Goal: Task Accomplishment & Management: Use online tool/utility

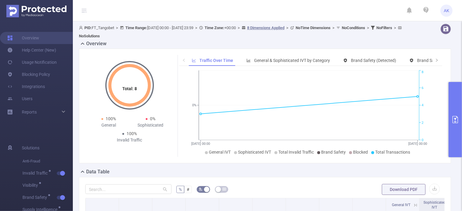
click at [453, 118] on icon "primary" at bounding box center [455, 119] width 7 height 7
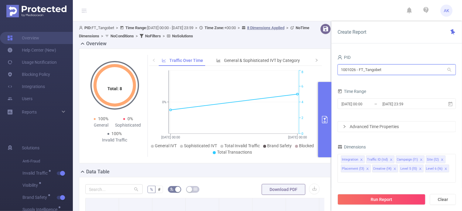
drag, startPoint x: 387, startPoint y: 69, endPoint x: 336, endPoint y: 70, distance: 50.7
click at [336, 70] on div "PID 1001026 - FT_Tangobet 1001026 - FT_Tangobet Time Range [DATE] 00:00 _ [DATE…" at bounding box center [397, 134] width 131 height 175
paste input "0837"
type input "1000837"
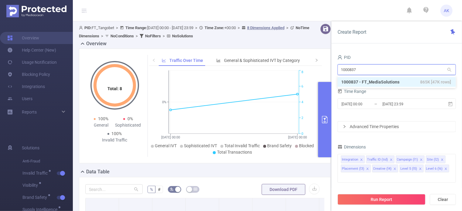
click at [360, 83] on li "1000837 - FT_MediaSolutions 865K [47K rows]" at bounding box center [397, 82] width 118 height 10
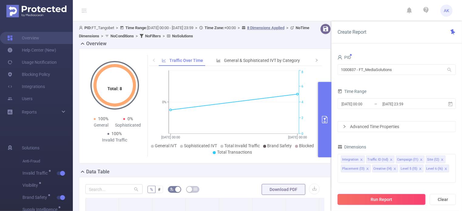
click at [385, 199] on button "Run Report" at bounding box center [382, 199] width 88 height 11
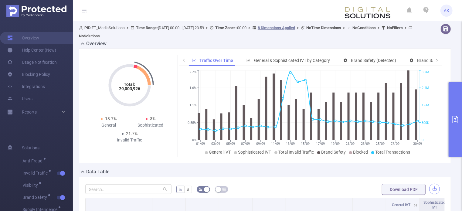
click at [430, 189] on button "button" at bounding box center [434, 189] width 11 height 11
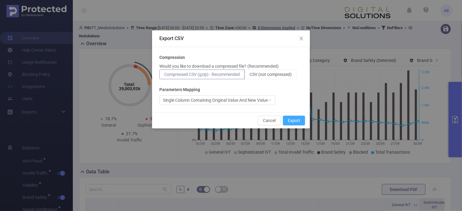
click at [301, 122] on button "Export" at bounding box center [294, 121] width 22 height 10
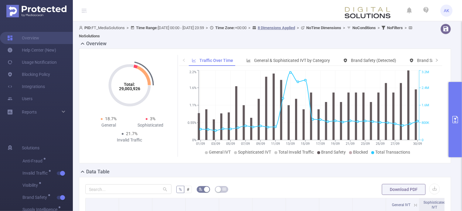
click at [456, 121] on icon "primary" at bounding box center [455, 119] width 7 height 7
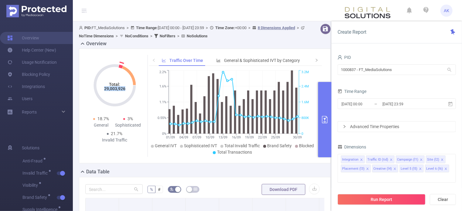
drag, startPoint x: 102, startPoint y: 90, endPoint x: 128, endPoint y: 93, distance: 26.2
click at [128, 93] on icon "Total: 29,003,926" at bounding box center [114, 85] width 61 height 61
copy tspan "29,003,926"
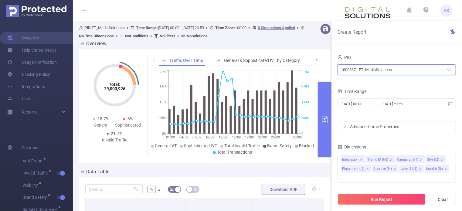
drag, startPoint x: 399, startPoint y: 71, endPoint x: 313, endPoint y: 64, distance: 86.2
paste input "1016"
type input "1001016"
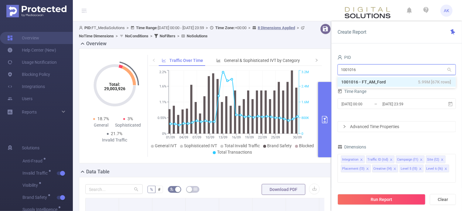
click at [353, 81] on li "1001016 - FT_AM_Ford 5.99M [67K rows]" at bounding box center [397, 82] width 118 height 10
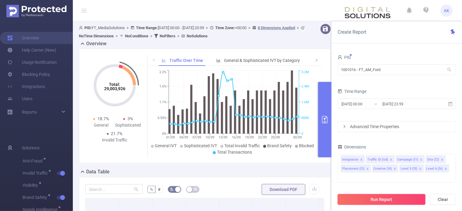
click at [386, 200] on button "Run Report" at bounding box center [382, 199] width 88 height 11
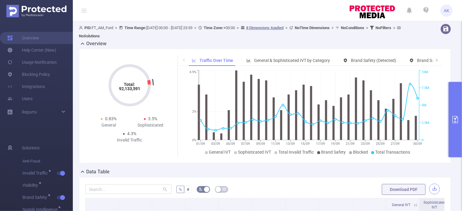
click at [432, 189] on button "button" at bounding box center [434, 189] width 11 height 11
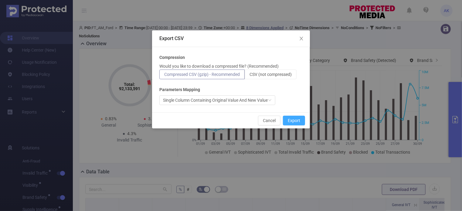
click at [293, 121] on button "Export" at bounding box center [294, 121] width 22 height 10
